Goal: Find specific page/section: Find specific page/section

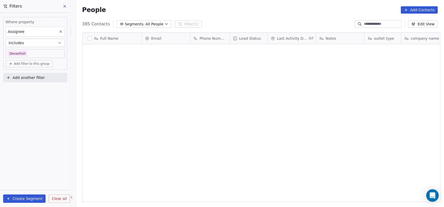
scroll to position [177, 365]
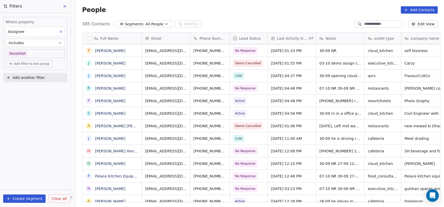
click at [42, 65] on span "Add filter to this group" at bounding box center [32, 64] width 36 height 4
click at [48, 76] on div "Contact properties" at bounding box center [35, 74] width 48 height 5
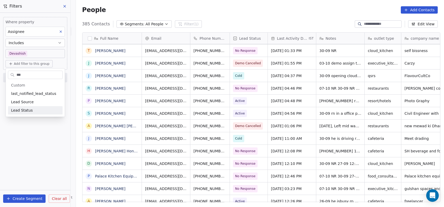
type input "***"
click at [21, 113] on span "Lead Status" at bounding box center [22, 110] width 22 height 5
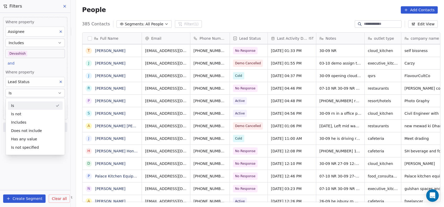
click at [23, 104] on div "Is" at bounding box center [35, 106] width 55 height 8
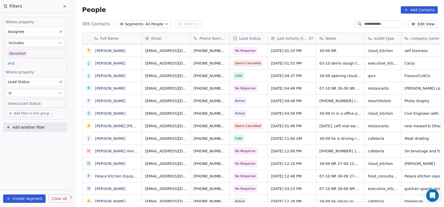
click at [23, 104] on body "On2Cook India Pvt. Ltd. Contacts People Marketing Workflows Campaigns Metrics &…" at bounding box center [222, 103] width 444 height 207
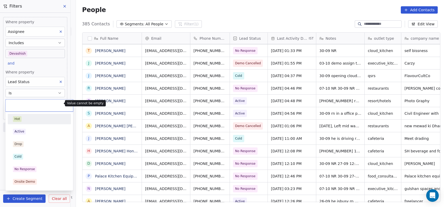
click at [61, 82] on html "On2Cook India Pvt. Ltd. Contacts People Marketing Workflows Campaigns Metrics &…" at bounding box center [222, 103] width 444 height 207
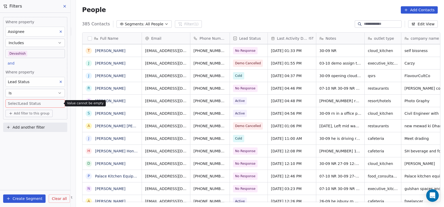
click at [61, 83] on icon at bounding box center [61, 82] width 4 height 4
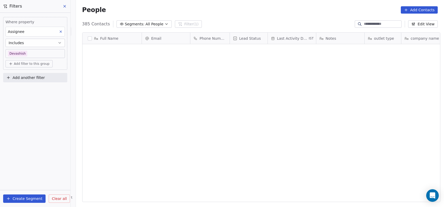
scroll to position [0, 0]
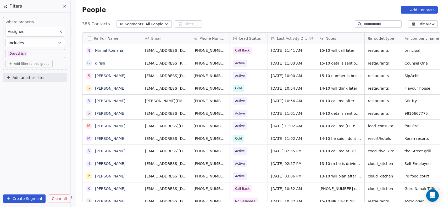
click at [44, 63] on span "Add filter to this group" at bounding box center [32, 64] width 36 height 4
click at [40, 75] on span "Contact properties" at bounding box center [28, 74] width 34 height 5
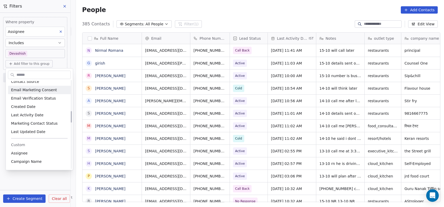
scroll to position [236, 0]
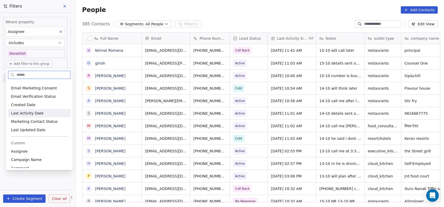
click at [25, 111] on span "Last Activity Date" at bounding box center [27, 113] width 32 height 5
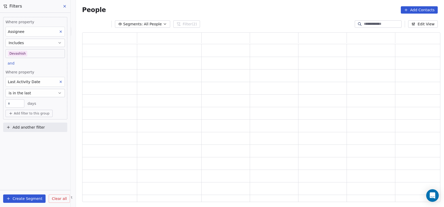
scroll to position [164, 352]
click at [29, 94] on span "is in the last" at bounding box center [20, 93] width 23 height 5
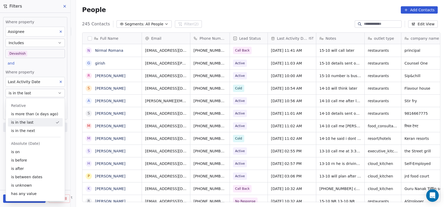
scroll to position [177, 365]
click at [26, 151] on div "is on" at bounding box center [35, 152] width 55 height 8
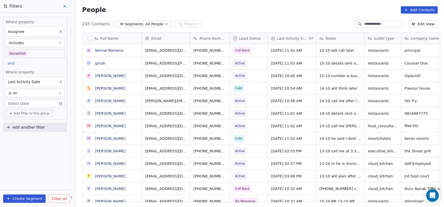
click at [51, 103] on body "On2Cook India Pvt. Ltd. Contacts People Marketing Workflows Campaigns Metrics &…" at bounding box center [222, 103] width 444 height 207
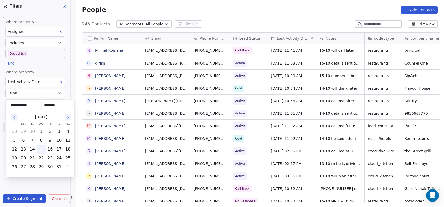
click at [43, 148] on button "15" at bounding box center [41, 149] width 8 height 8
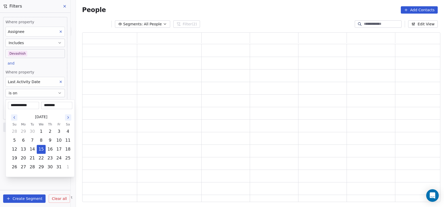
scroll to position [164, 352]
click at [46, 182] on html "**********" at bounding box center [222, 103] width 444 height 207
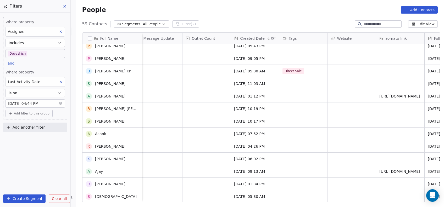
scroll to position [0, 0]
